Goal: Task Accomplishment & Management: Manage account settings

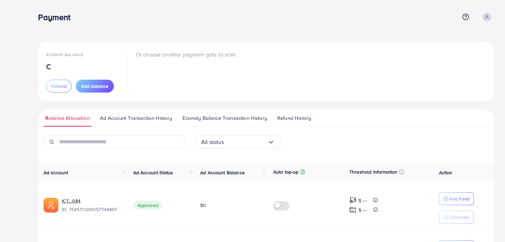
scroll to position [34, 0]
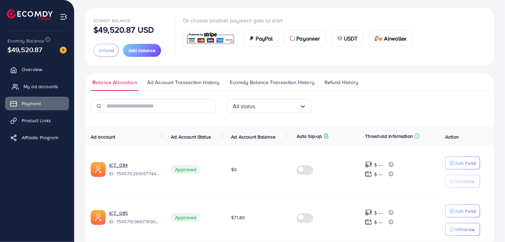
click at [40, 86] on span "My ad accounts" at bounding box center [40, 86] width 35 height 7
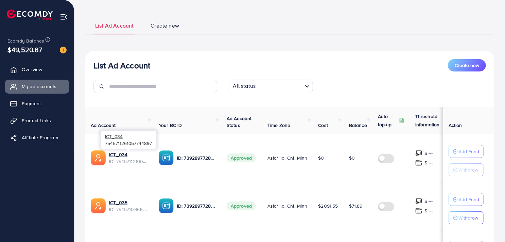
scroll to position [68, 0]
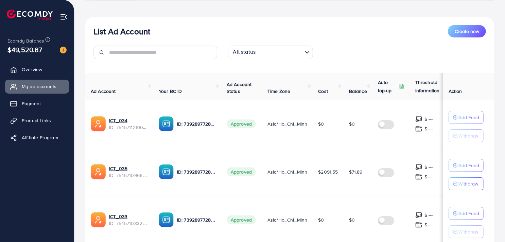
click at [385, 171] on label at bounding box center [387, 172] width 19 height 8
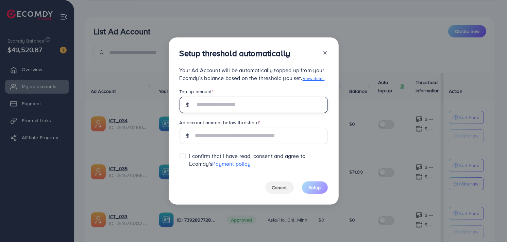
click at [259, 104] on input "text" at bounding box center [261, 105] width 133 height 16
type input "***"
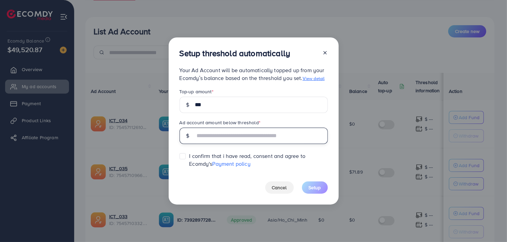
click at [253, 133] on input "text" at bounding box center [261, 136] width 133 height 16
type input "***"
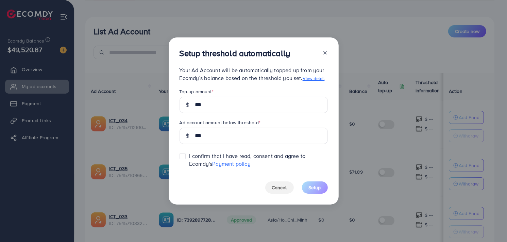
click at [189, 153] on label at bounding box center [189, 153] width 0 height 0
click at [317, 189] on span "Setup" at bounding box center [315, 187] width 12 height 7
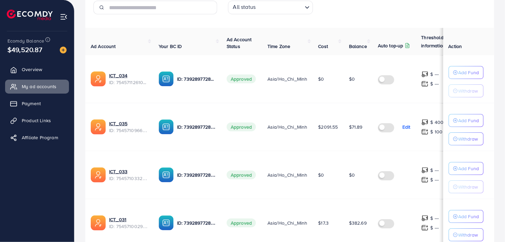
scroll to position [79, 0]
